Goal: Transaction & Acquisition: Purchase product/service

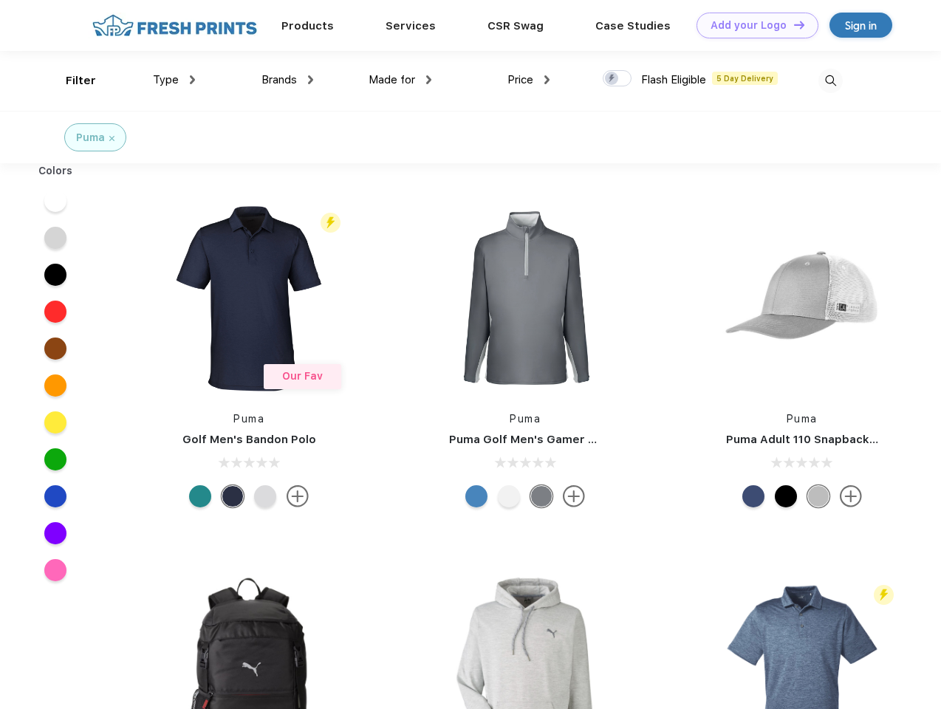
click at [752, 25] on link "Add your Logo Design Tool" at bounding box center [758, 26] width 122 height 26
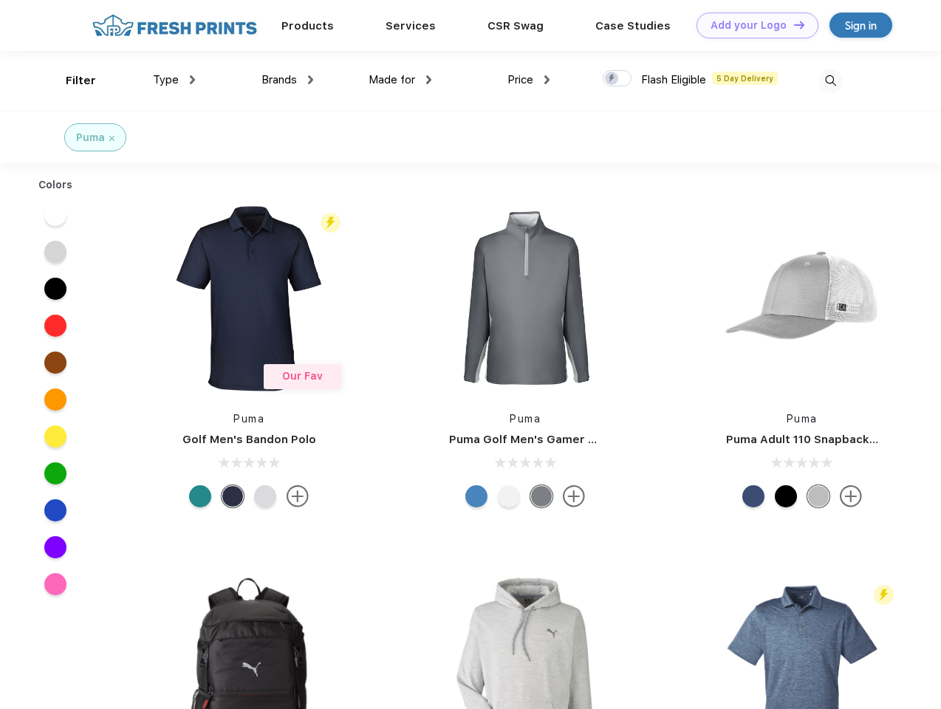
click at [0, 0] on div "Design Tool" at bounding box center [0, 0] width 0 height 0
click at [793, 24] on link "Add your Logo Design Tool" at bounding box center [758, 26] width 122 height 26
click at [71, 81] on div "Filter" at bounding box center [81, 80] width 30 height 17
click at [174, 80] on span "Type" at bounding box center [166, 79] width 26 height 13
click at [287, 80] on span "Brands" at bounding box center [279, 79] width 35 height 13
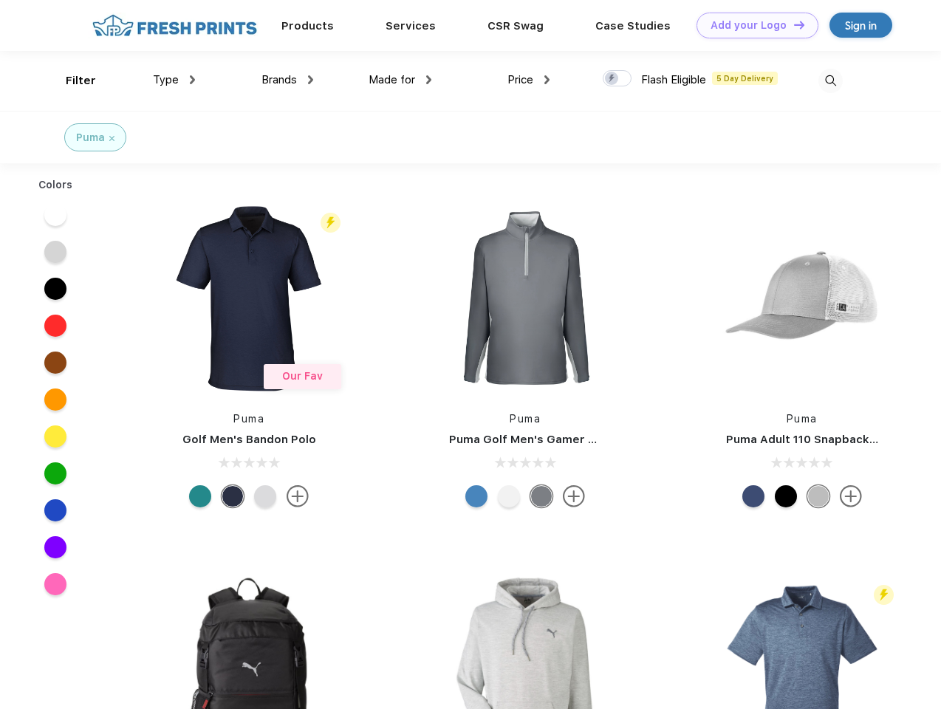
click at [401, 80] on span "Made for" at bounding box center [392, 79] width 47 height 13
click at [529, 80] on span "Price" at bounding box center [521, 79] width 26 height 13
click at [618, 79] on div at bounding box center [617, 78] width 29 height 16
click at [613, 79] on input "checkbox" at bounding box center [608, 74] width 10 height 10
click at [831, 81] on img at bounding box center [831, 81] width 24 height 24
